Goal: Task Accomplishment & Management: Use online tool/utility

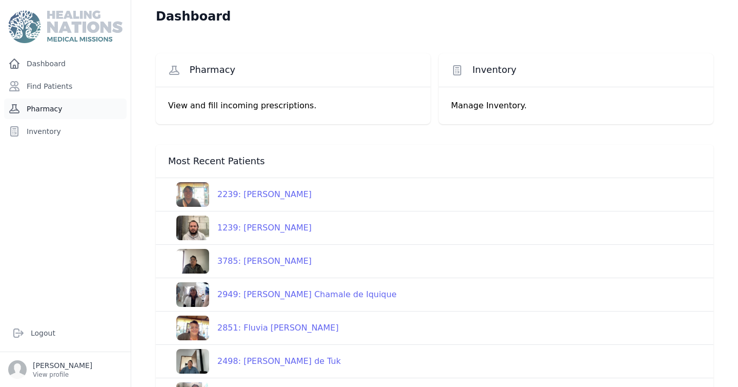
click at [52, 110] on link "Pharmacy" at bounding box center [65, 108] width 123 height 21
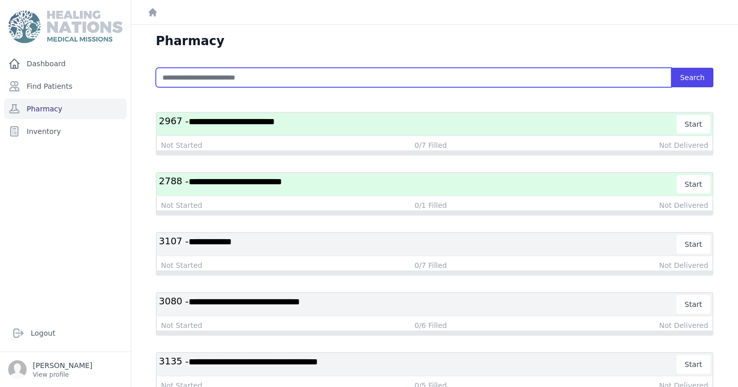
click at [194, 79] on input "text" at bounding box center [414, 77] width 516 height 19
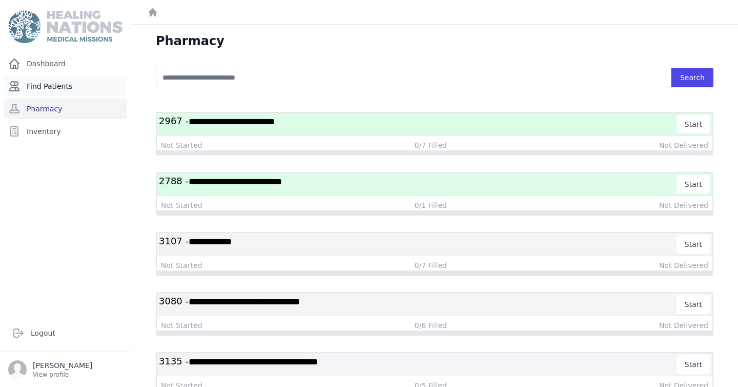
click at [47, 85] on link "Find Patients" at bounding box center [65, 86] width 123 height 21
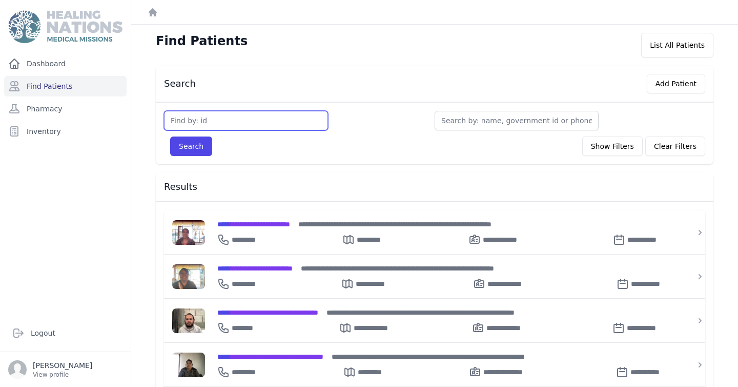
click at [197, 122] on input "text" at bounding box center [246, 120] width 164 height 19
type input "3400"
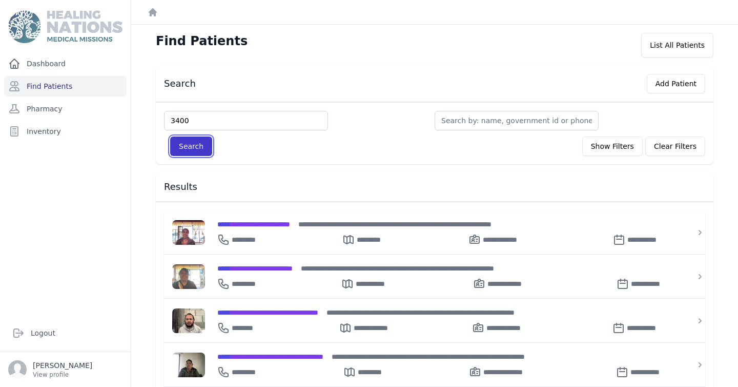
click at [187, 148] on button "Search" at bounding box center [191, 145] width 42 height 19
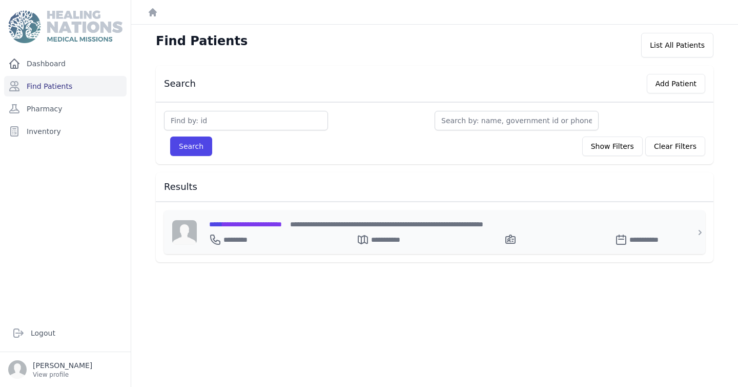
click at [267, 224] on span "**********" at bounding box center [245, 224] width 73 height 7
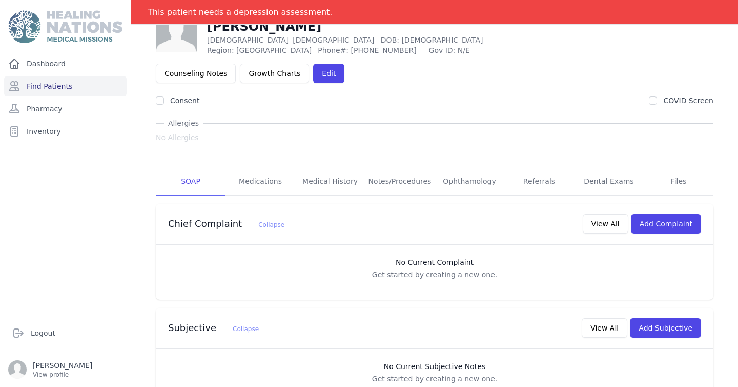
scroll to position [50, 0]
click at [599, 167] on link "Dental Exams" at bounding box center [609, 181] width 70 height 28
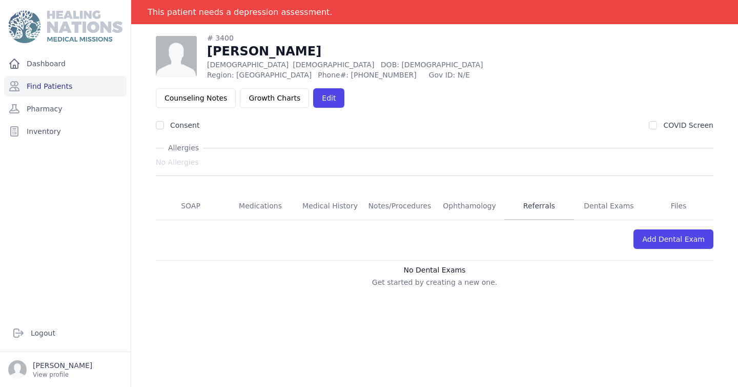
click at [539, 192] on link "Referrals" at bounding box center [540, 206] width 70 height 28
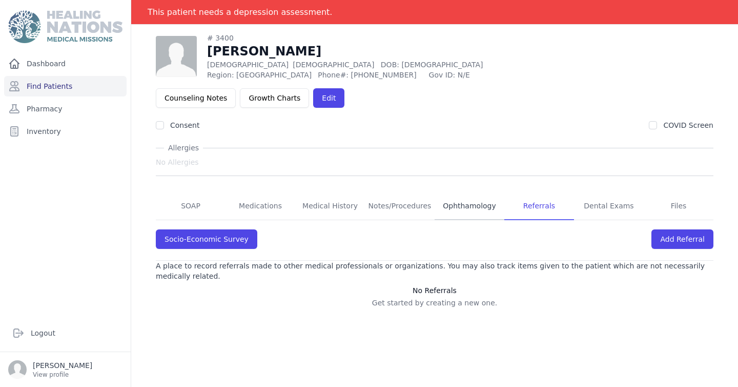
click at [467, 192] on link "Ophthamology" at bounding box center [470, 206] width 70 height 28
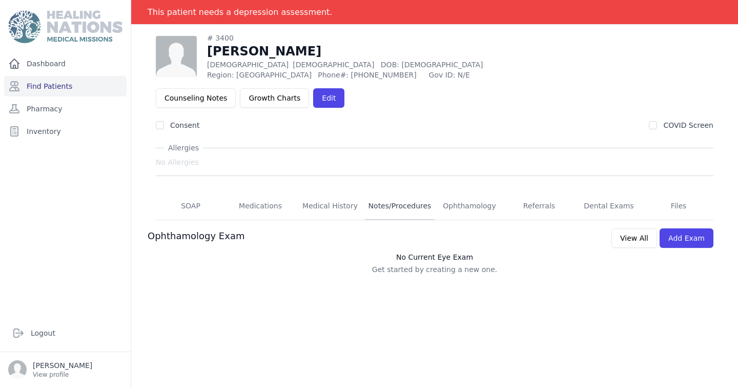
click at [391, 192] on link "Notes/Procedures" at bounding box center [400, 206] width 70 height 28
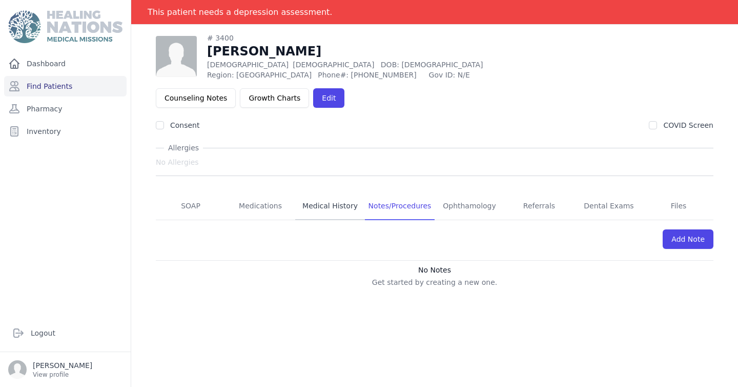
click at [319, 192] on link "Medical History" at bounding box center [330, 206] width 70 height 28
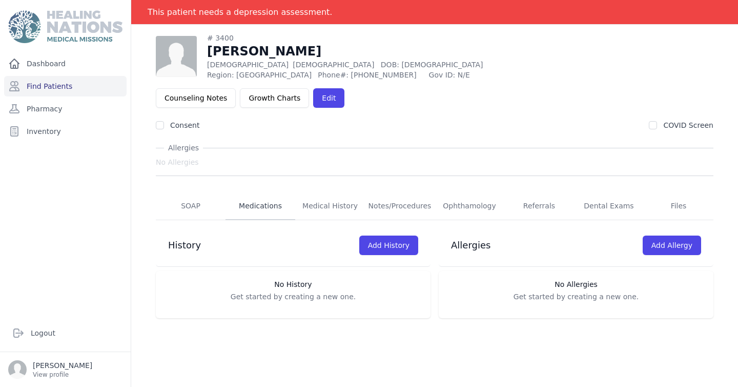
click at [285, 192] on link "Medications" at bounding box center [261, 206] width 70 height 28
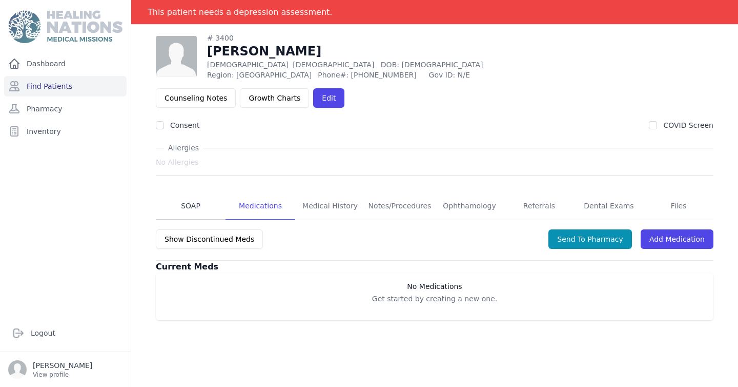
click at [198, 192] on link "SOAP" at bounding box center [191, 206] width 70 height 28
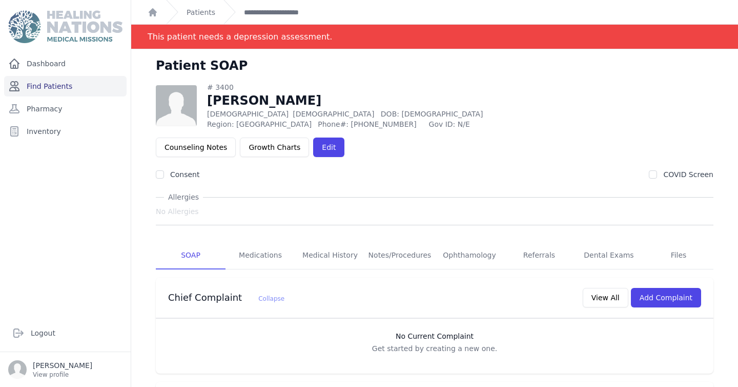
click at [61, 88] on link "Find Patients" at bounding box center [65, 86] width 123 height 21
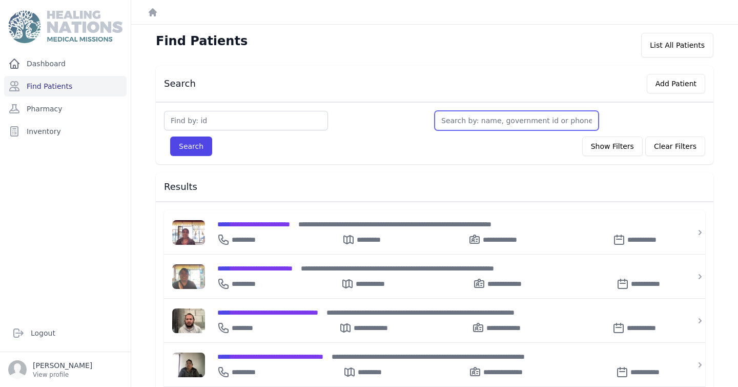
click at [454, 124] on input "text" at bounding box center [517, 120] width 164 height 19
type input "Ma"
type input "Mar"
type input "Maria"
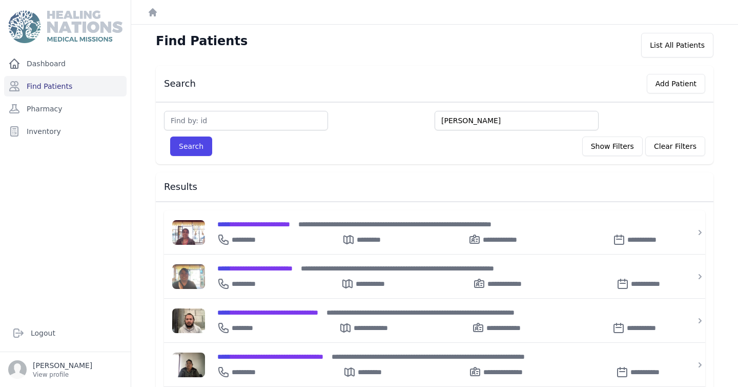
type input "Maria I"
type input "Maria Is"
type input "Maria Isa"
type input "Maria Isabe"
type input "Maria Isabela"
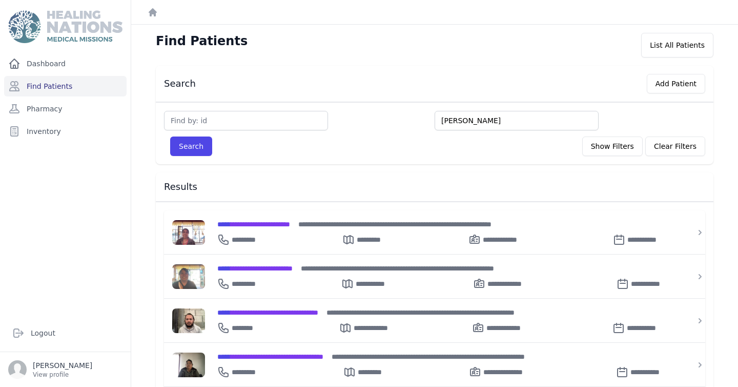
type input "Maria Isabela"
click at [204, 146] on button "Search" at bounding box center [191, 145] width 42 height 19
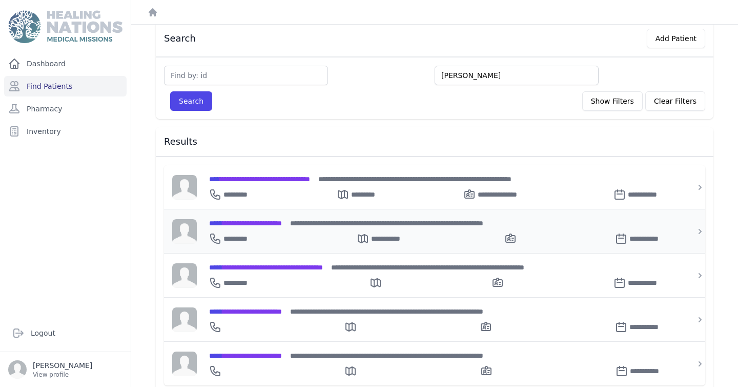
scroll to position [44, 0]
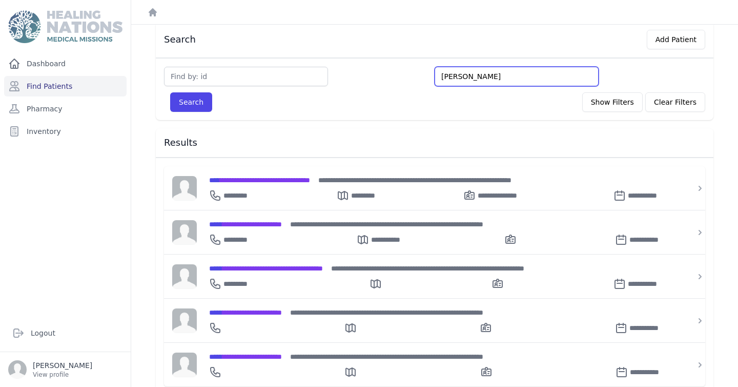
click at [496, 78] on input "Maria Isabela" at bounding box center [517, 76] width 164 height 19
type input "Maria Isabel"
type input "Maria Is"
type input "Maria"
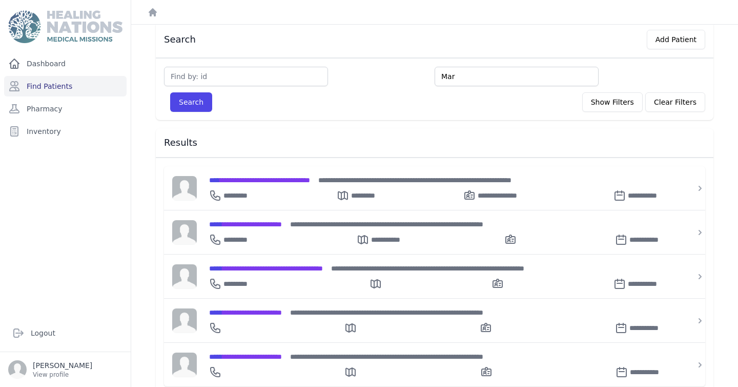
type input "Mar"
type input "Ma"
type input "M"
type input "P"
type input "Pi"
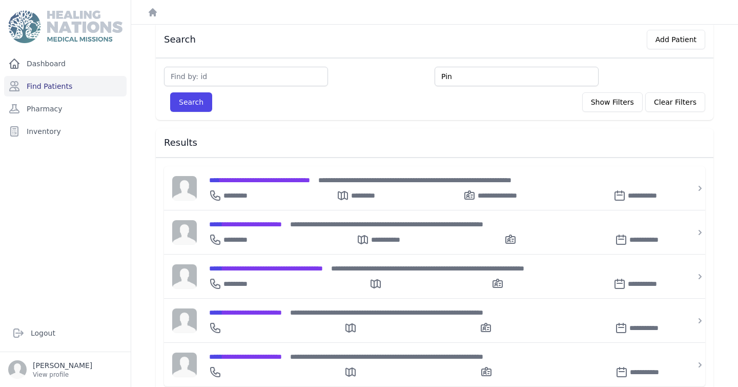
type input "Pin"
type input "Pinzon"
click at [190, 106] on button "Search" at bounding box center [191, 101] width 42 height 19
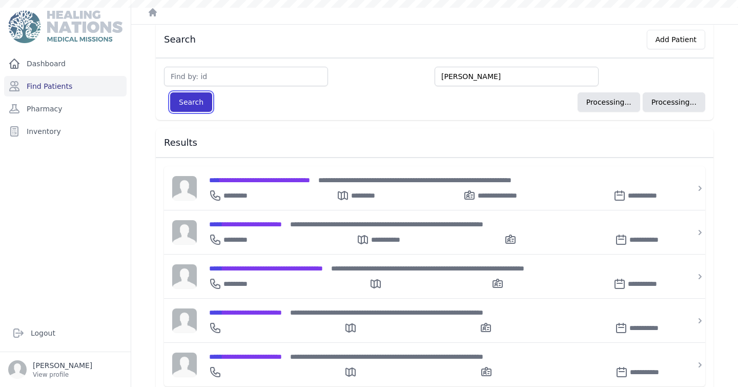
scroll to position [25, 0]
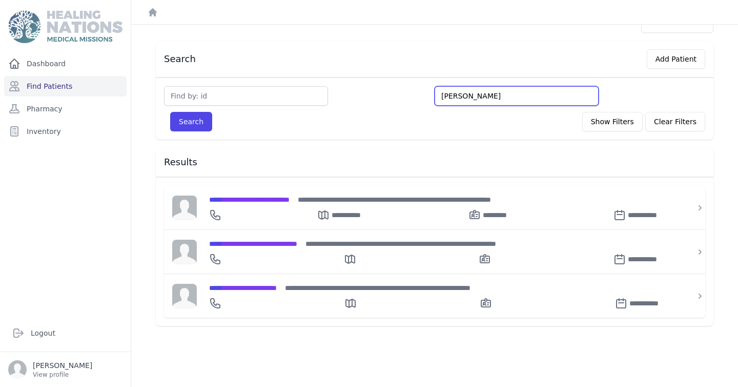
click at [468, 97] on input "Pinzon" at bounding box center [517, 95] width 164 height 19
type input "Pinz"
type input "Pi"
type input "P"
type input "G"
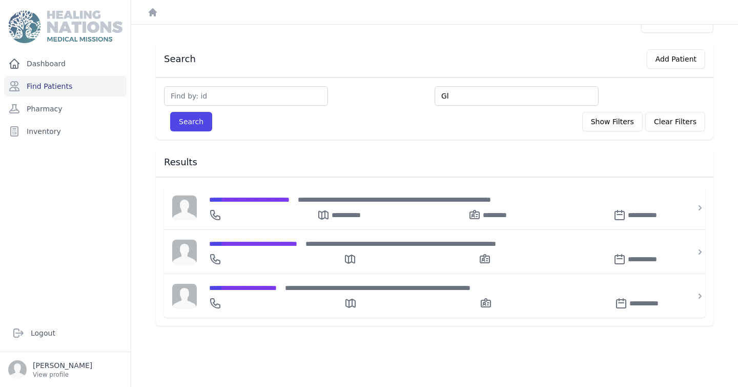
type input "Gl"
type input "Glor"
type input "Glori"
type input "Gloria"
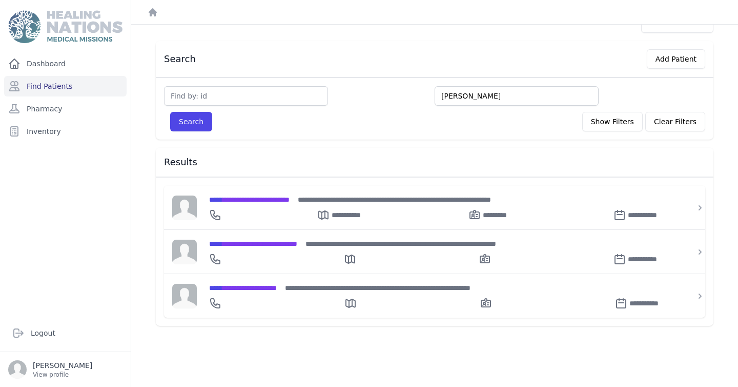
type input "Gloria M"
type input "Gloria Ma"
type input "Gloria Mari"
type input "Gloria Marina"
click at [195, 123] on button "Search" at bounding box center [191, 121] width 42 height 19
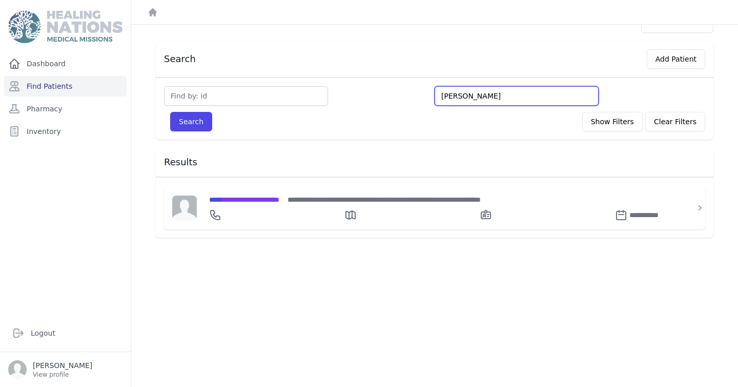
click at [502, 96] on input "Gloria Marina" at bounding box center [517, 95] width 164 height 19
type input "Gloria Marin"
type input "Gloria Ma"
type input "Gloria"
type input "Glo"
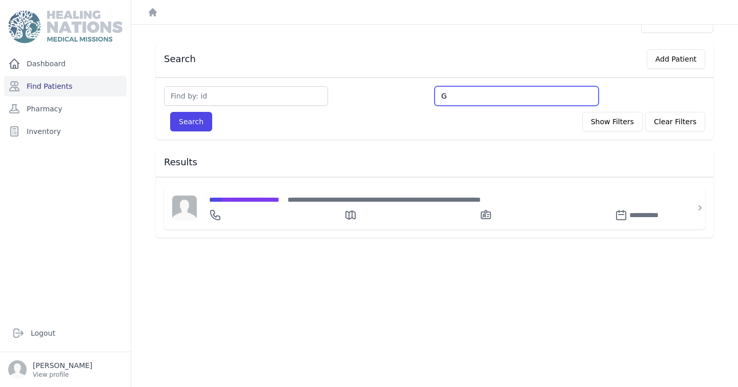
type input "G"
type input "S"
type input "Sa"
type input "Sala"
type input "Salaz"
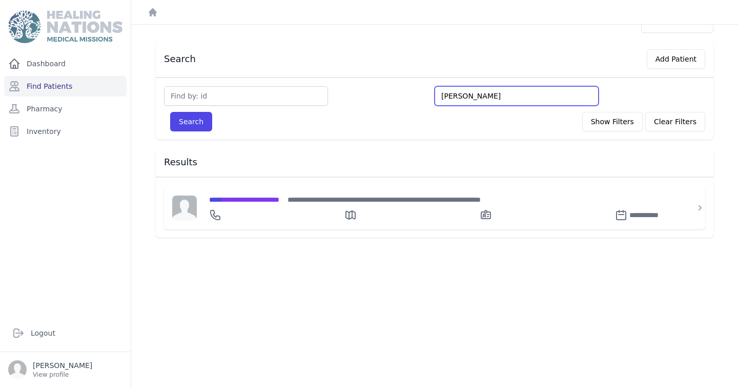
type input "Salazar"
type input "Salazar A"
type input "Salazar Ar"
type input "Salazar Arr"
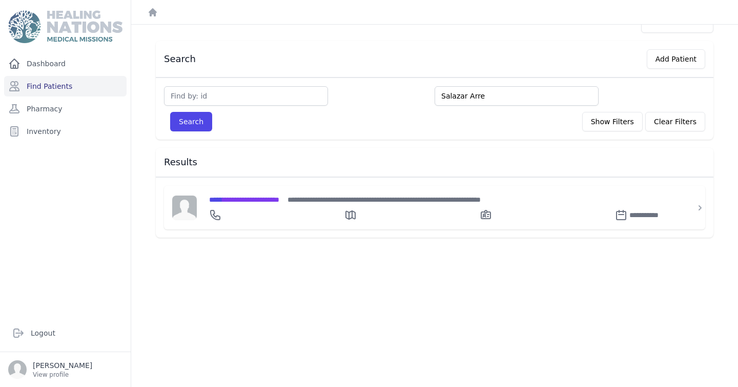
type input "Salazar Arre"
type input "Salazar Arreg"
type input "Salazar Arregon"
click at [170, 112] on button "Search" at bounding box center [191, 121] width 42 height 19
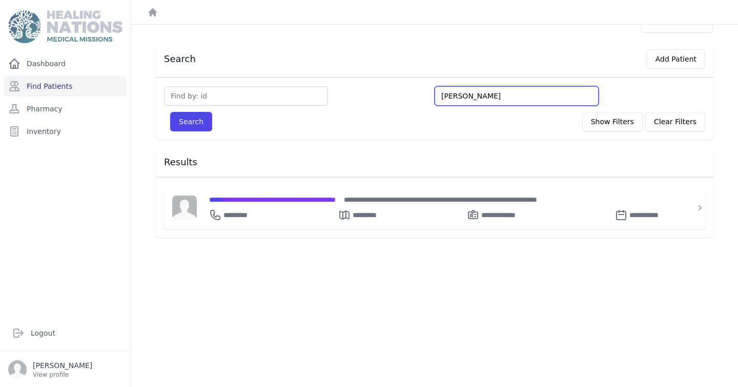
drag, startPoint x: 507, startPoint y: 95, endPoint x: 426, endPoint y: 98, distance: 81.1
click at [426, 98] on div "Salazar Arregon" at bounding box center [435, 95] width 542 height 19
type input "R"
type input "Ro"
type input "Ros"
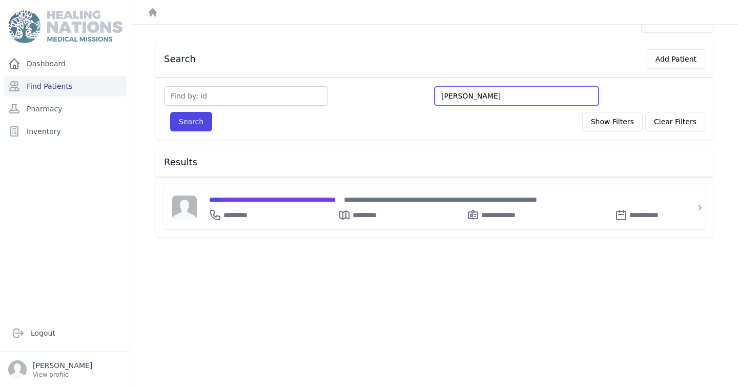
type input "Rosa"
type input "Rosa C"
type input "Rosa Chu"
type input "Rosa Chuc"
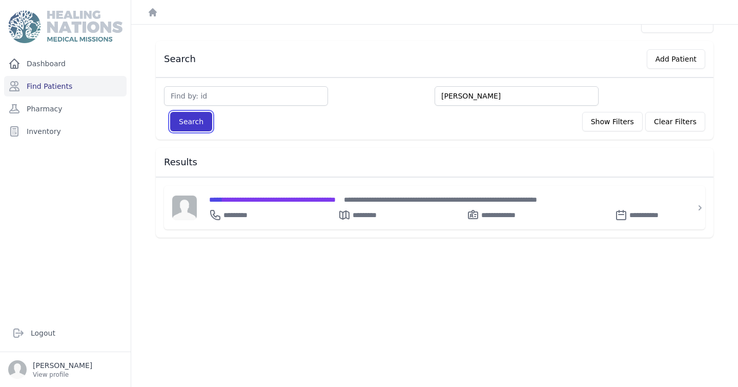
click at [198, 121] on button "Search" at bounding box center [191, 121] width 42 height 19
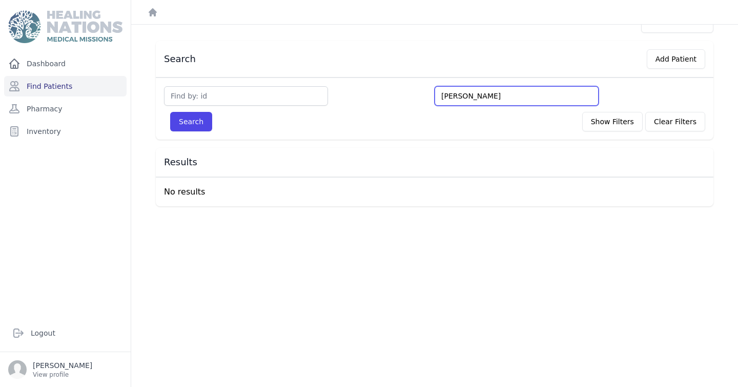
click at [492, 96] on input "Rosa Chuc" at bounding box center [517, 95] width 164 height 19
type input "Rosa Chu"
type input "Rosa C"
type input "Rosa"
type input "Rosa P"
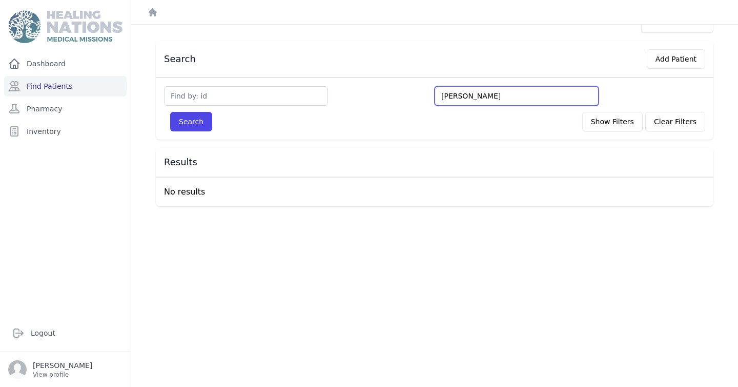
type input "Rosa Pin"
type input "Rosa Pine"
type input "Rosa Pineda"
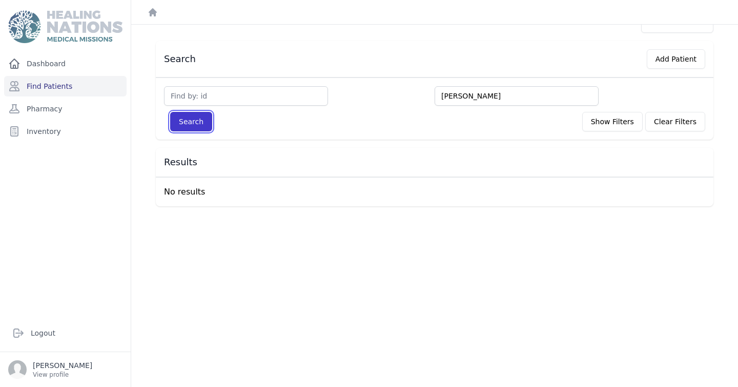
click at [191, 118] on button "Search" at bounding box center [191, 121] width 42 height 19
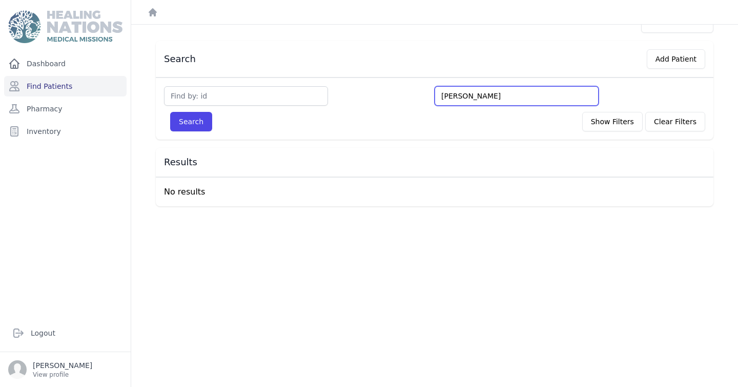
click at [489, 96] on input "Rosa Pineda" at bounding box center [517, 95] width 164 height 19
drag, startPoint x: 489, startPoint y: 96, endPoint x: 427, endPoint y: 98, distance: 62.6
click at [427, 98] on div "Rosa Pineda" at bounding box center [435, 95] width 542 height 19
type input "A"
type input "Ac"
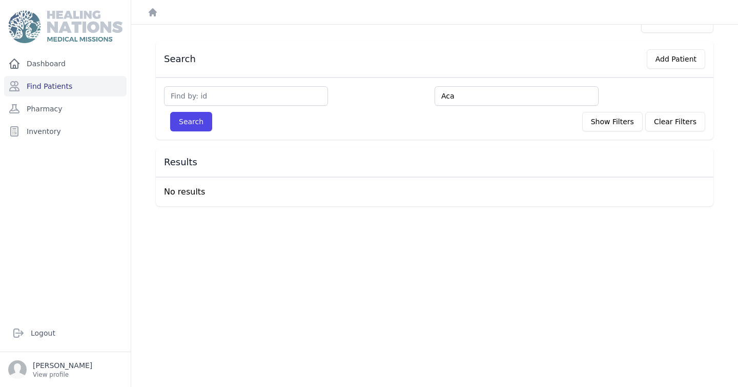
type input "Aca"
type input "Acab"
type input "Acabaj"
type input "Acabajo"
type input "Acabajon"
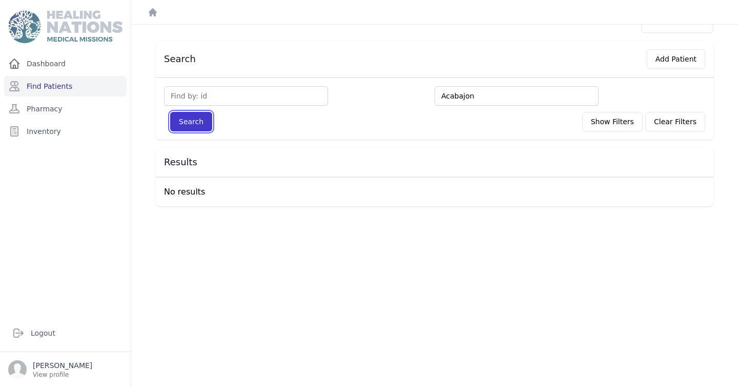
click at [202, 125] on button "Search" at bounding box center [191, 121] width 42 height 19
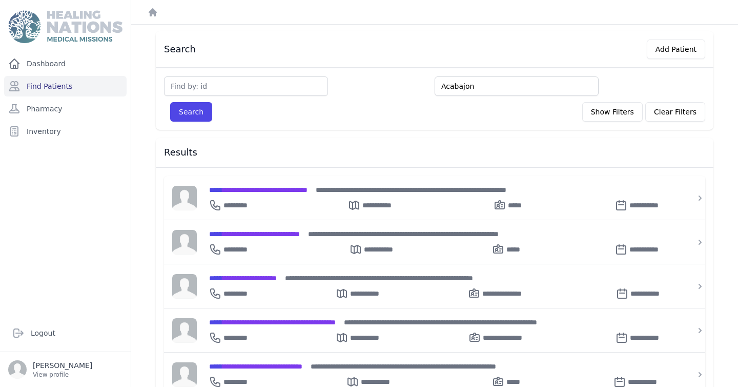
scroll to position [0, 0]
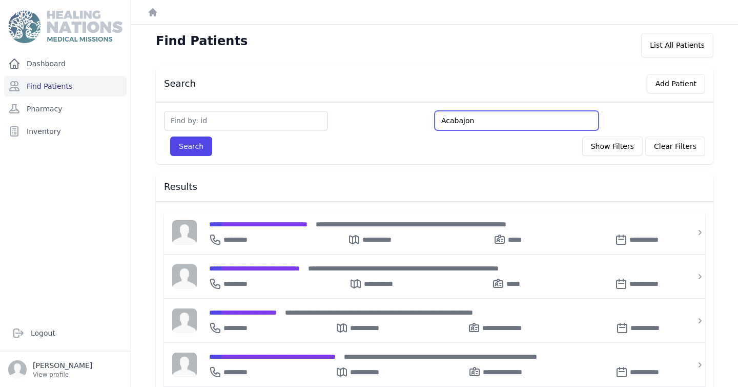
click at [441, 123] on input "Acabajon" at bounding box center [517, 120] width 164 height 19
type input "RAcabajon"
type input "RoAcabajon"
type input "RosAcabajon"
type input "RosaAcabajon"
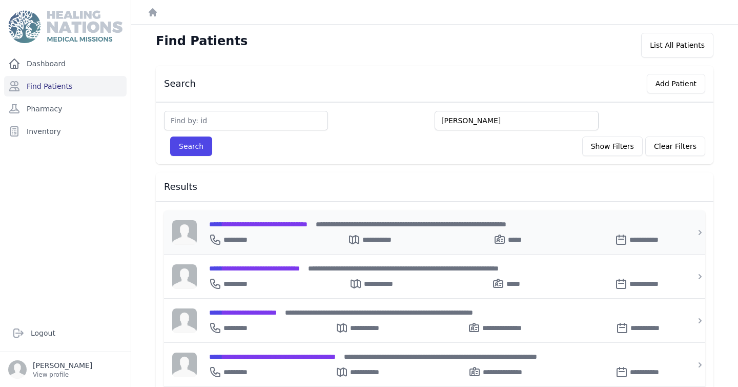
type input "Rosa Acabajon"
click at [194, 146] on button "Search" at bounding box center [191, 145] width 42 height 19
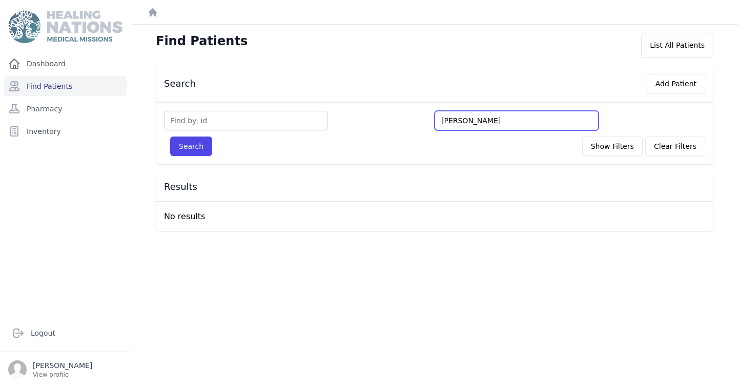
click at [502, 116] on input "Rosa Acabajon" at bounding box center [517, 120] width 164 height 19
type input "Rosa Acabajo"
type input "Rosa Acab"
type input "Rosa A"
type input "Ros"
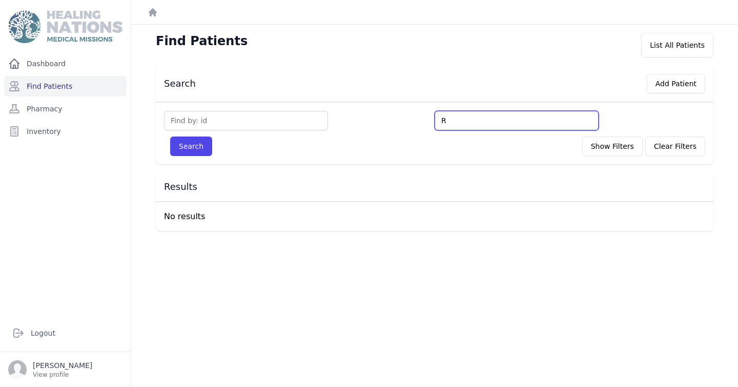
type input "R"
type input "A"
type input "Aur"
type input "Aura"
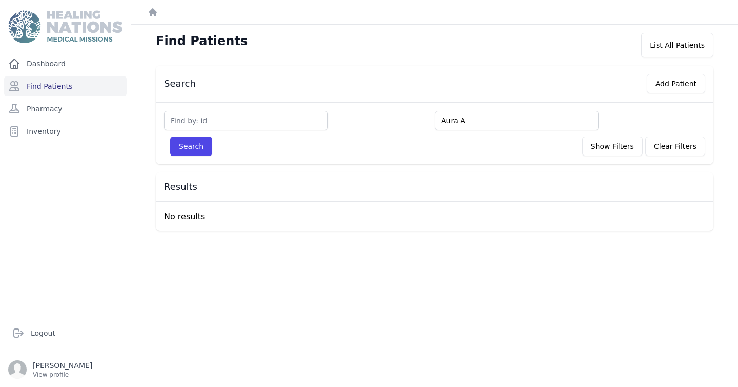
type input "Aura A"
type input "Aura An"
type input "Aura Ange"
type input "Aura Angeli"
type input "Aura Angelic"
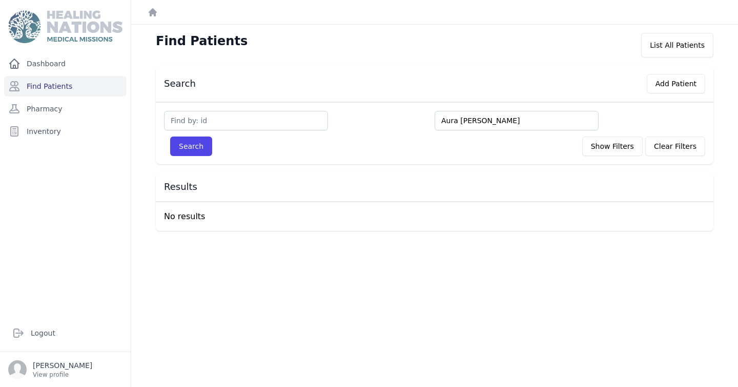
type input "Aura Angelica"
click at [186, 144] on button "Search" at bounding box center [191, 145] width 42 height 19
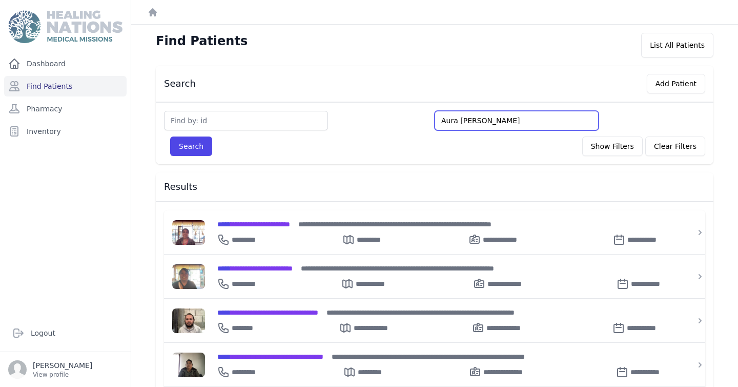
click at [496, 122] on input "Aura Angelica" at bounding box center [517, 120] width 164 height 19
type input "Aura An"
type input "Aura"
type input "Aur"
type input "Au"
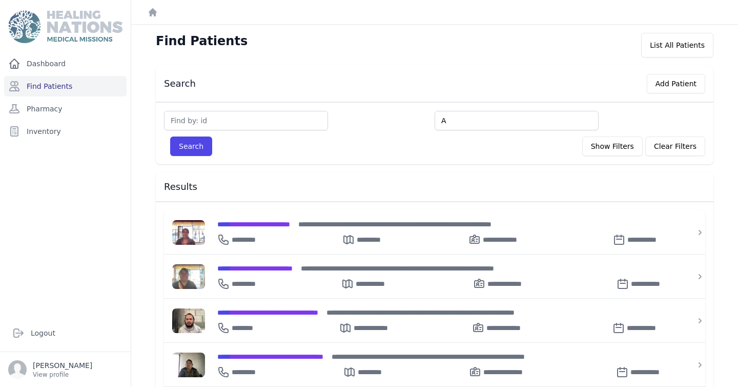
type input "A"
type input "Ma"
type input "Mar"
type input "Mart"
type input "Martha"
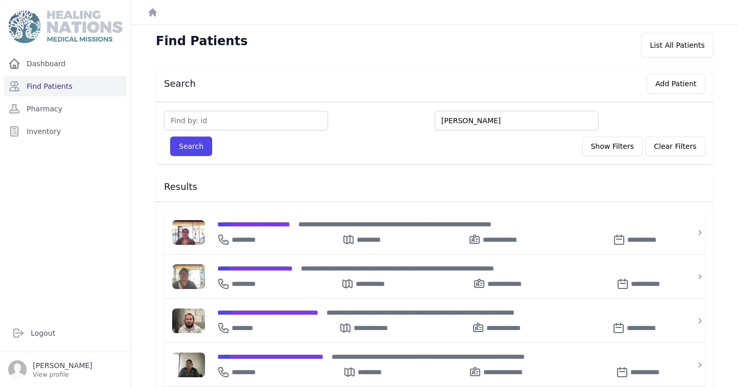
type input "Martha"
type input "Martha An"
type input "Martha Ant"
type input "Martha Anto"
type input "Martha Antoni"
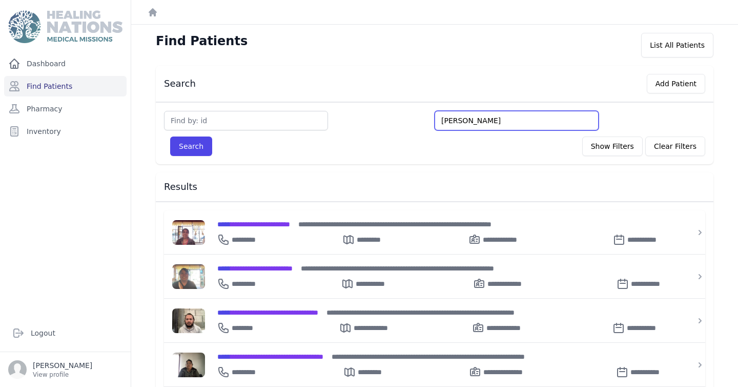
type input "Martha Antoniet"
type input "Martha Antonieta"
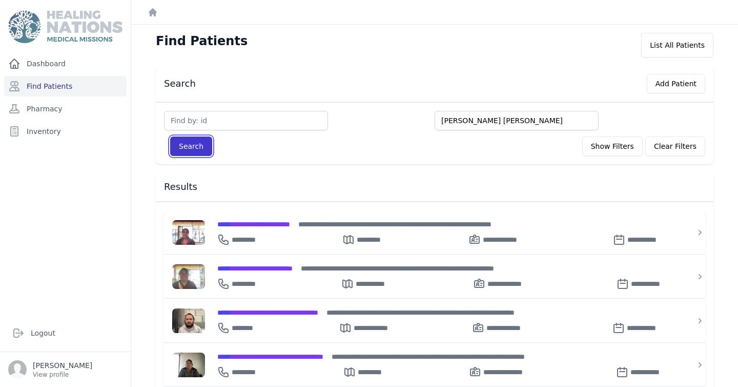
click at [193, 149] on button "Search" at bounding box center [191, 145] width 42 height 19
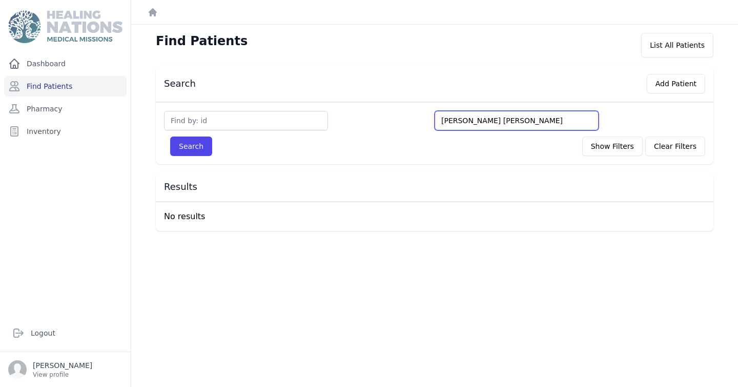
click at [515, 122] on input "Martha Antonieta" at bounding box center [517, 120] width 164 height 19
type input "Martha Antoni"
type input "Martha Anto"
type input "Martha An"
type input "Martha A"
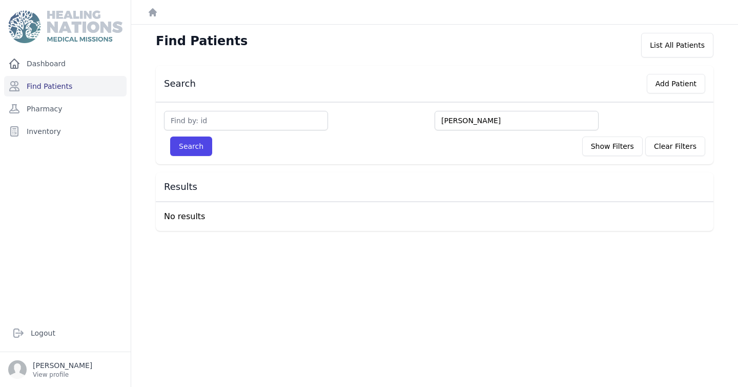
type input "Martha A"
type input "Martha"
type input "Martha R"
type input "Martha Ram"
type input "Martha Rami"
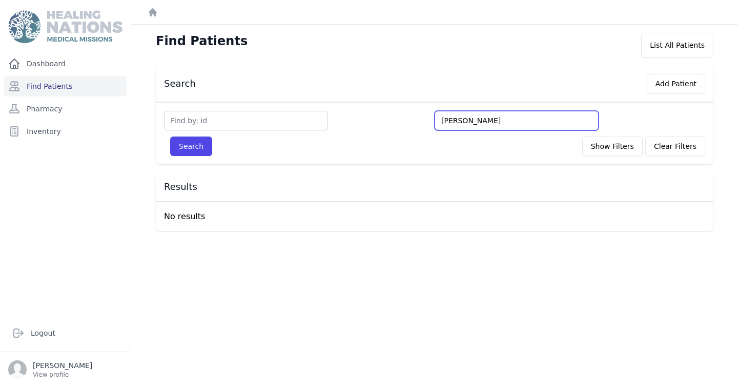
type input "Martha Ramire"
type input "Martha Ramirez"
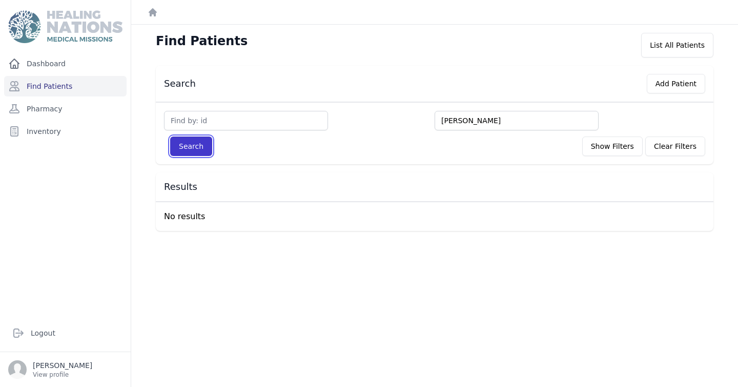
click at [202, 146] on button "Search" at bounding box center [191, 145] width 42 height 19
click at [190, 143] on button "Search" at bounding box center [191, 145] width 42 height 19
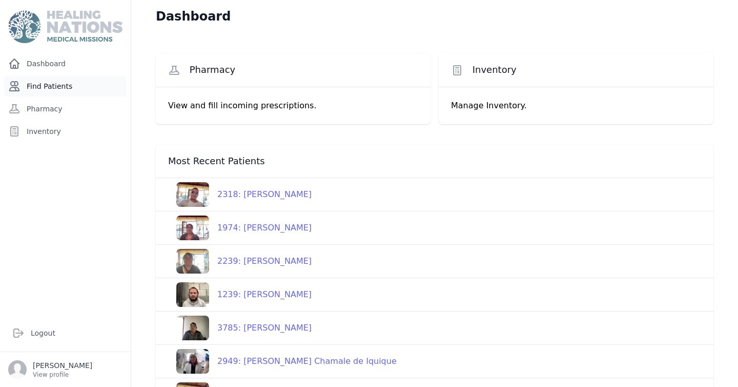
click at [71, 90] on link "Find Patients" at bounding box center [65, 86] width 123 height 21
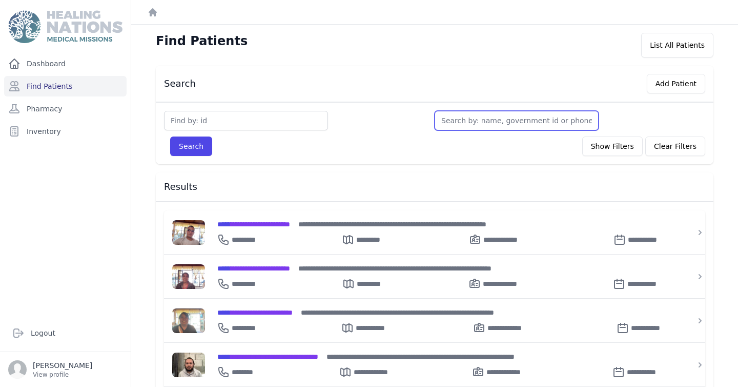
click at [486, 119] on input "text" at bounding box center [517, 120] width 164 height 19
paste input "Ajquijay"
type input "Ajquijay"
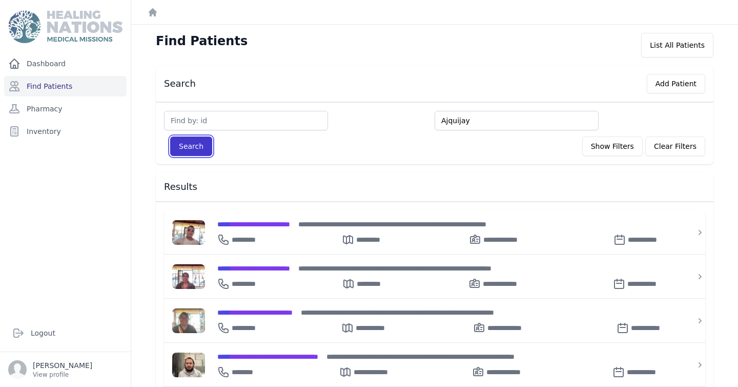
click at [202, 144] on button "Search" at bounding box center [191, 145] width 42 height 19
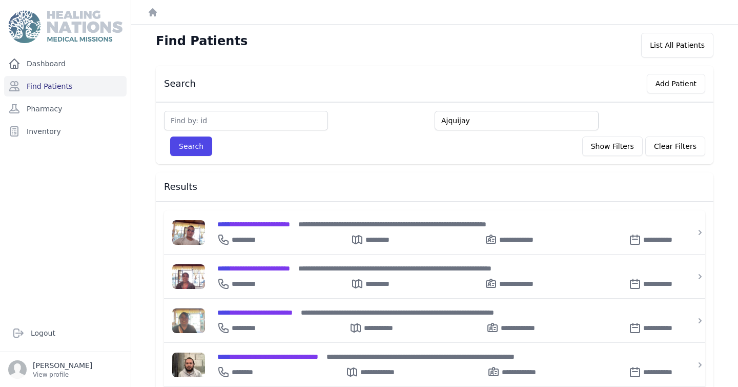
type input "Ajquijay"
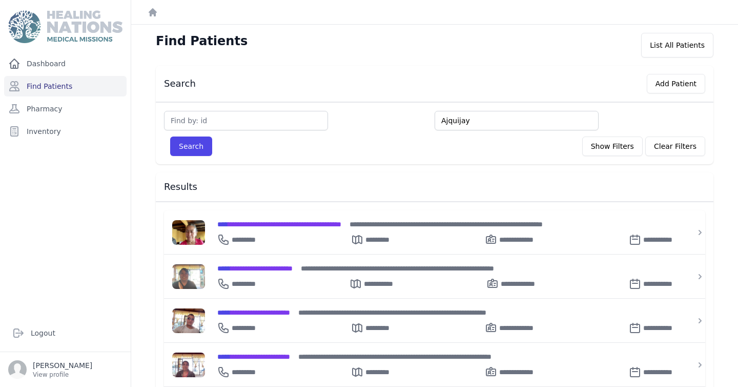
type input "Ajquijay"
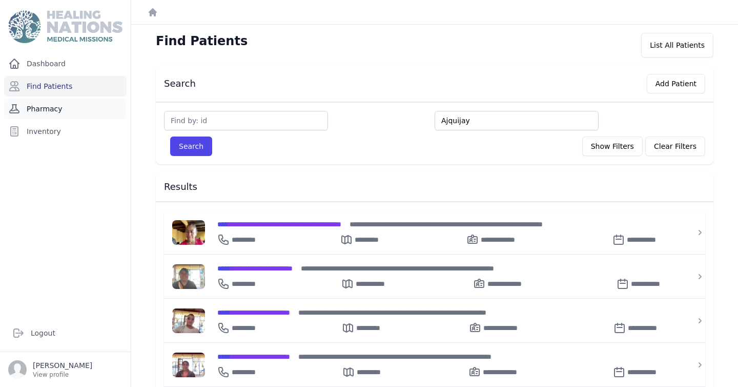
click at [51, 110] on link "Pharmacy" at bounding box center [65, 108] width 123 height 21
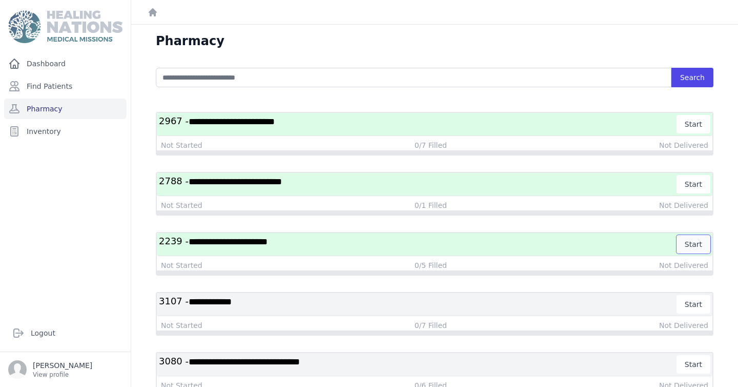
click at [697, 244] on button "Start" at bounding box center [694, 244] width 34 height 18
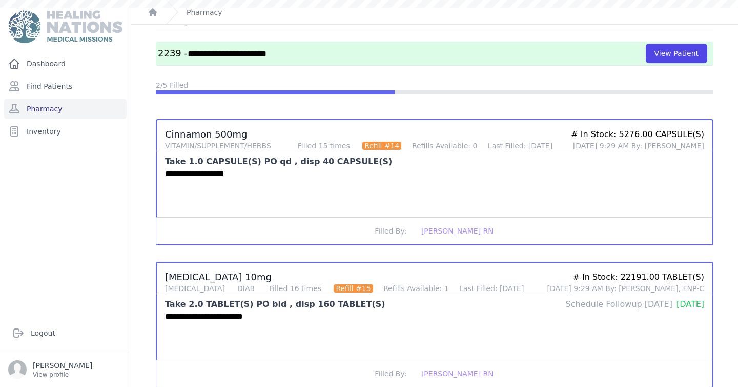
scroll to position [35, 0]
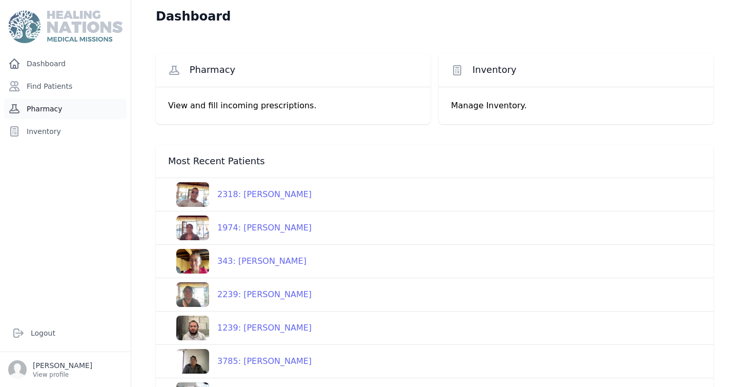
click at [49, 108] on link "Pharmacy" at bounding box center [65, 108] width 123 height 21
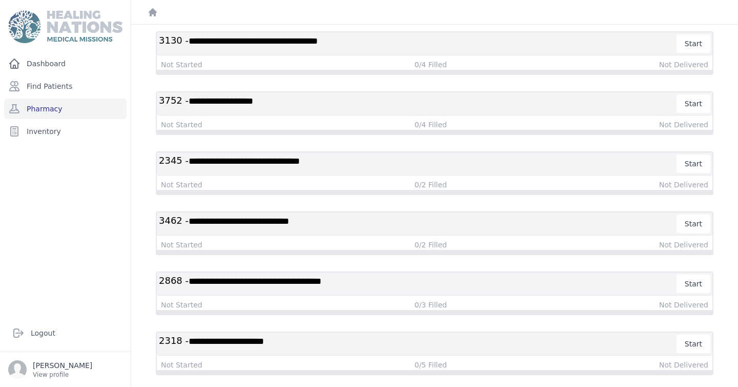
scroll to position [513, 0]
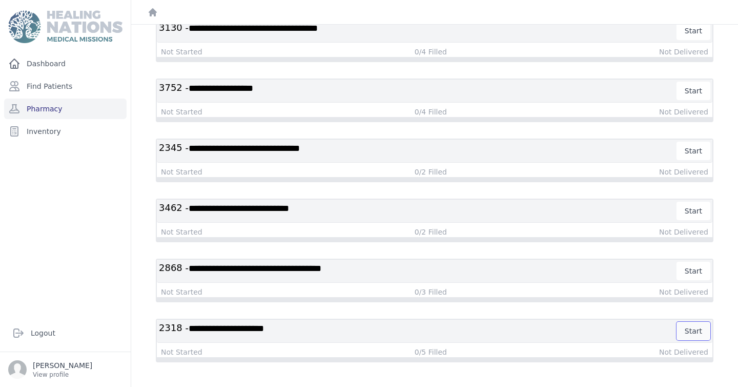
click at [694, 330] on button "Start" at bounding box center [694, 331] width 34 height 18
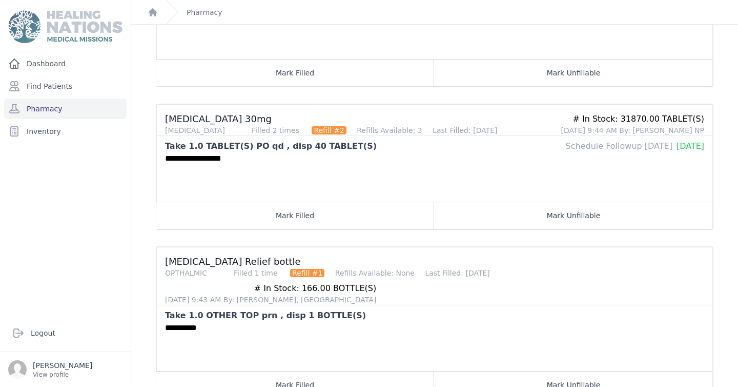
scroll to position [545, 0]
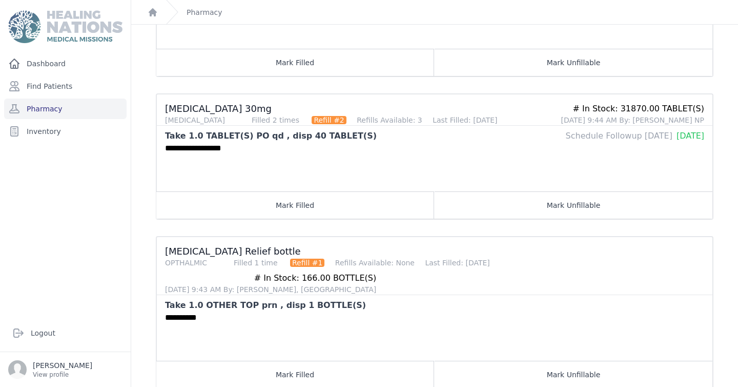
click at [422, 311] on div "**********" at bounding box center [435, 335] width 556 height 49
click at [80, 111] on link "Pharmacy" at bounding box center [65, 108] width 123 height 21
